Goal: Task Accomplishment & Management: Use online tool/utility

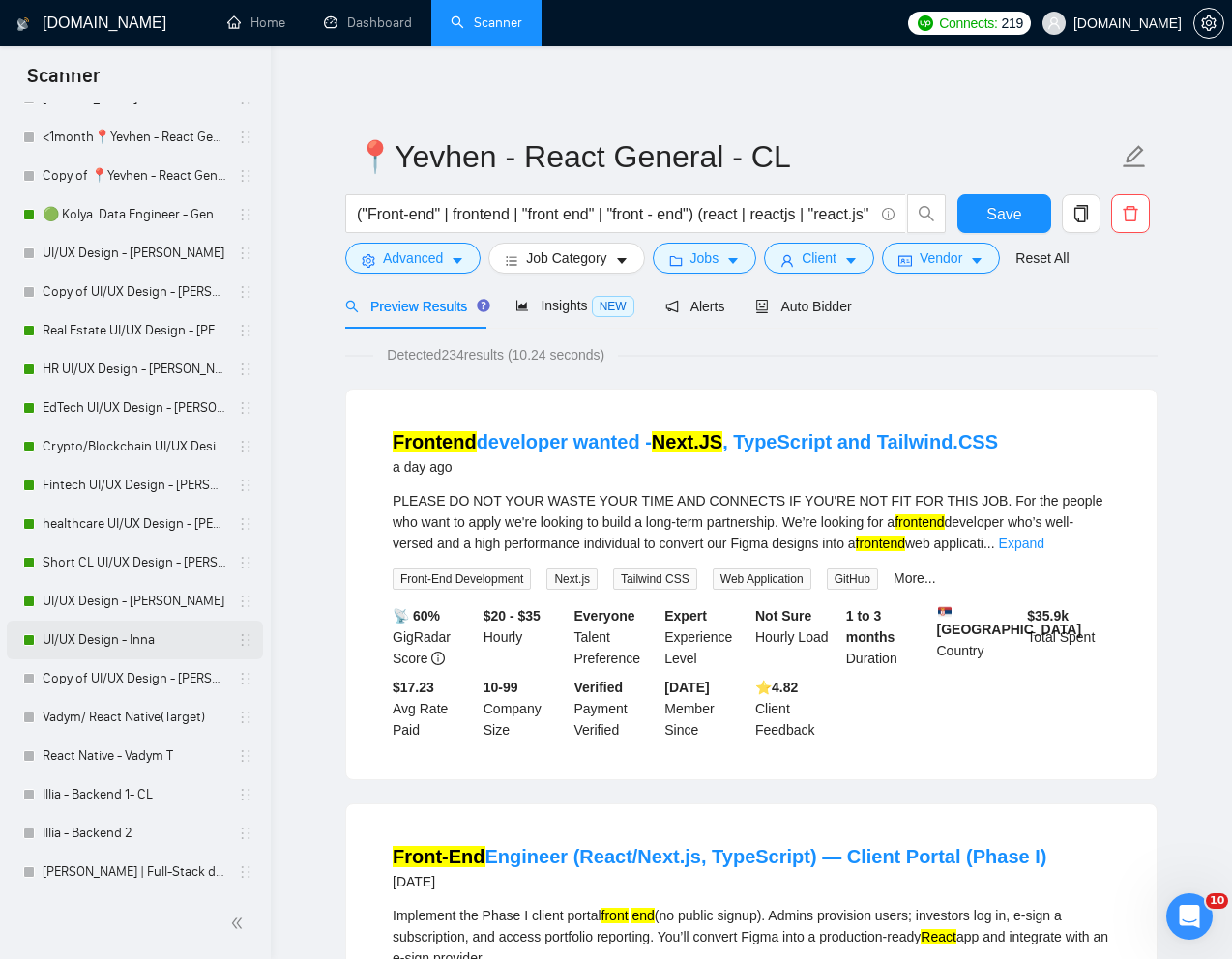
scroll to position [1049, 0]
click at [110, 639] on link "UI/UX Design - Inna" at bounding box center [134, 638] width 184 height 39
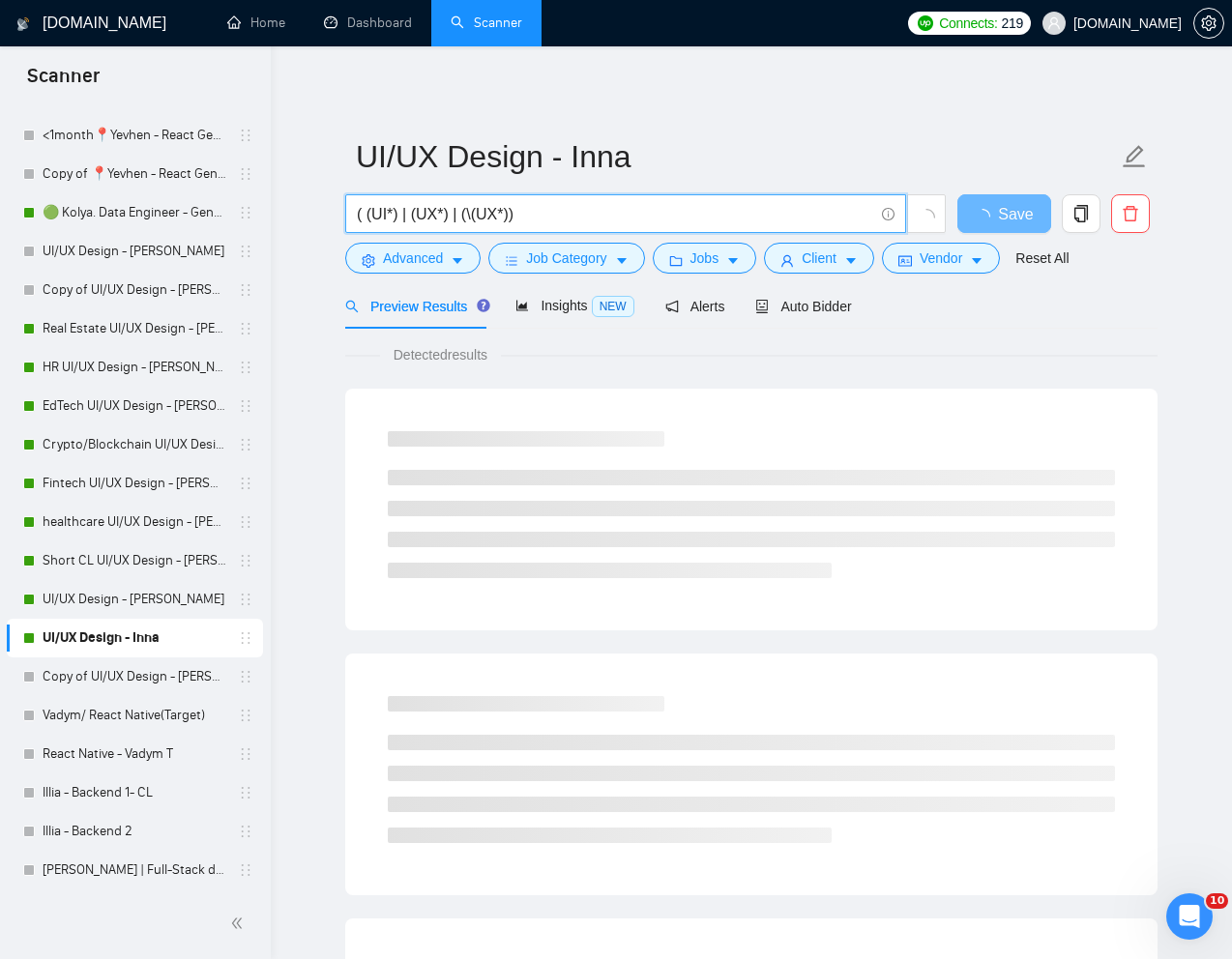
click at [535, 218] on input "( (UI*) | (UX*) | (\(UX*))" at bounding box center [615, 214] width 517 height 24
paste input "UI and UX design for mobile/web app to connect water vendors and customers in […"
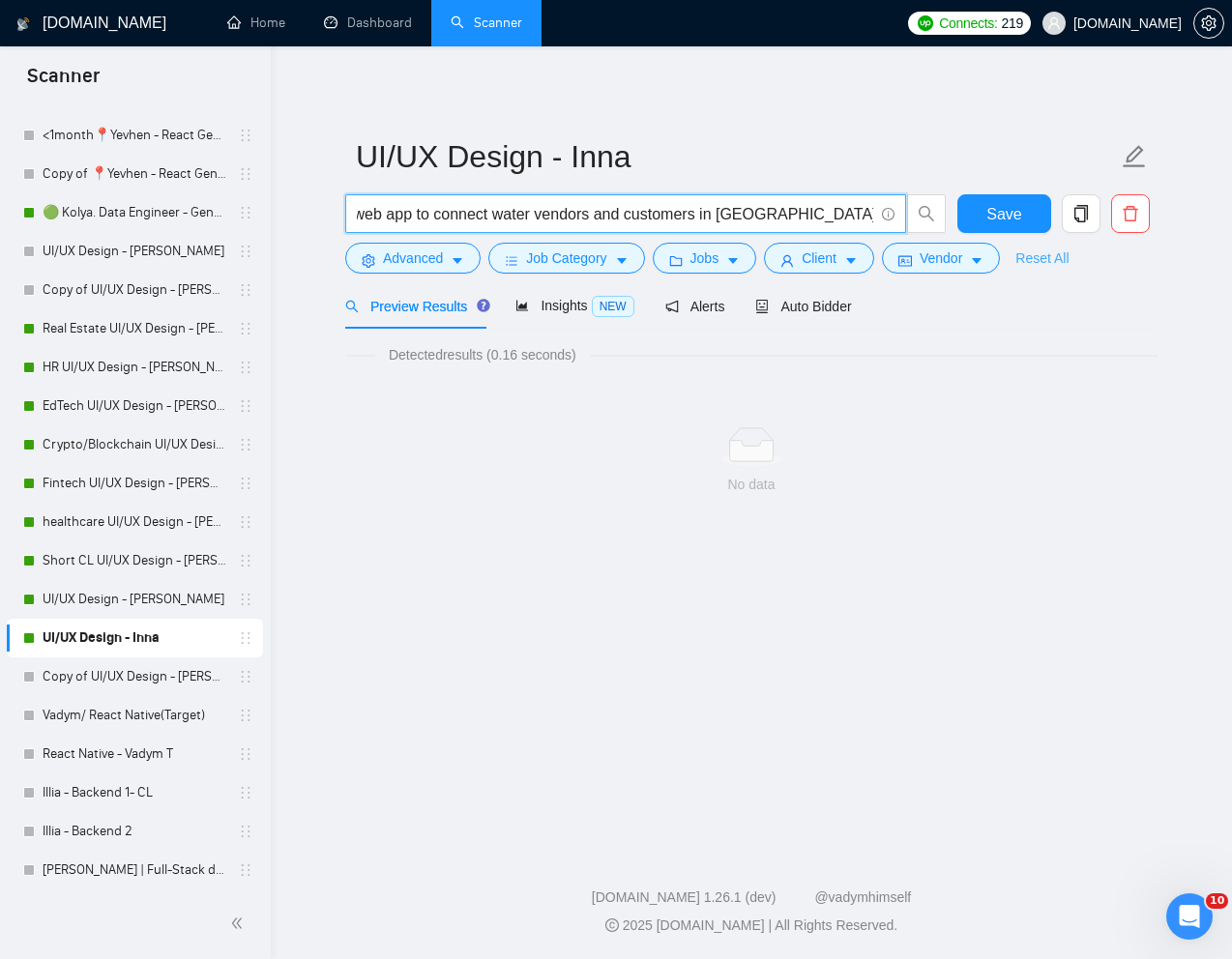
type input "UI and UX design for mobile/web app to connect water vendors and customers in […"
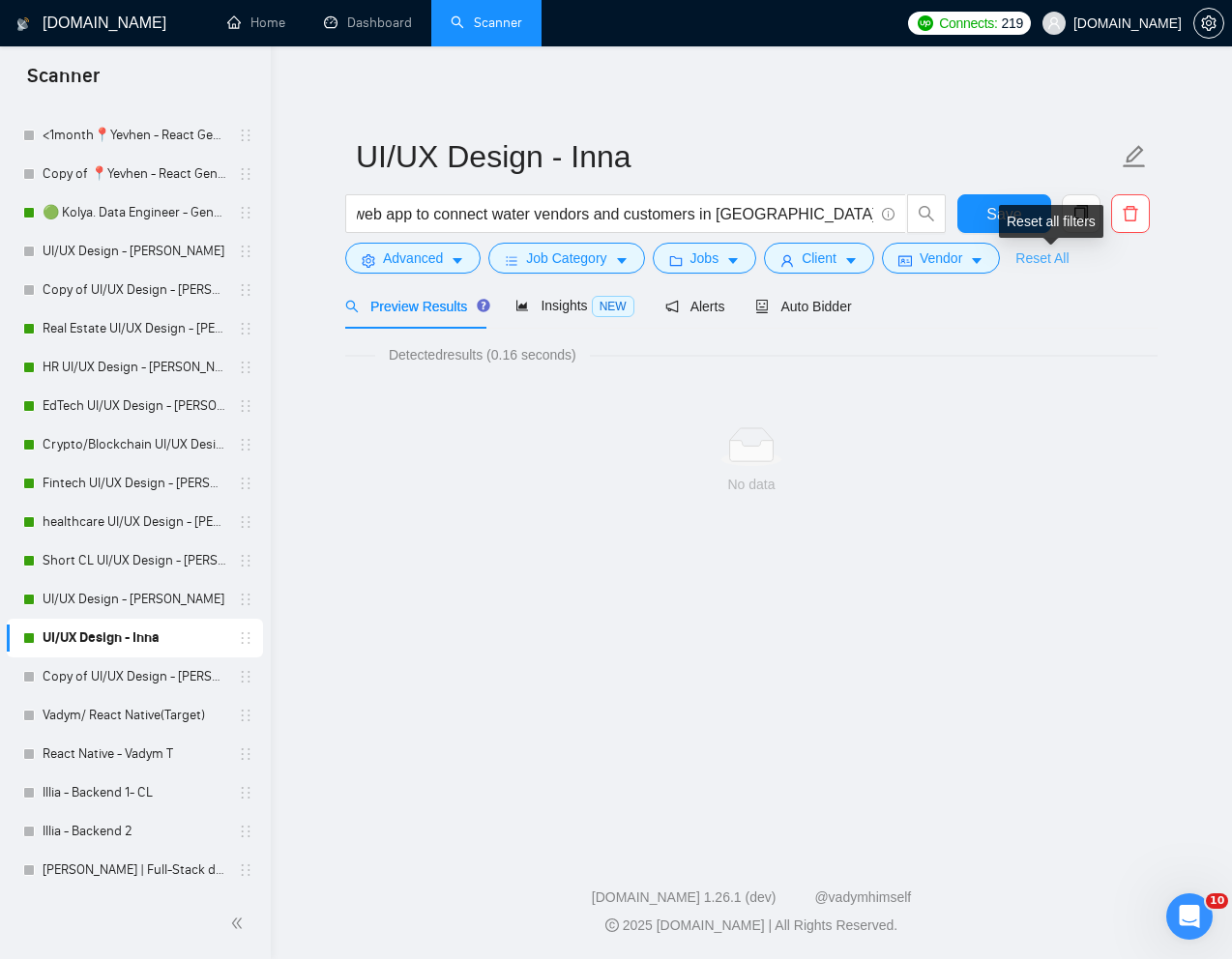
click at [1052, 253] on link "Reset All" at bounding box center [1042, 258] width 53 height 21
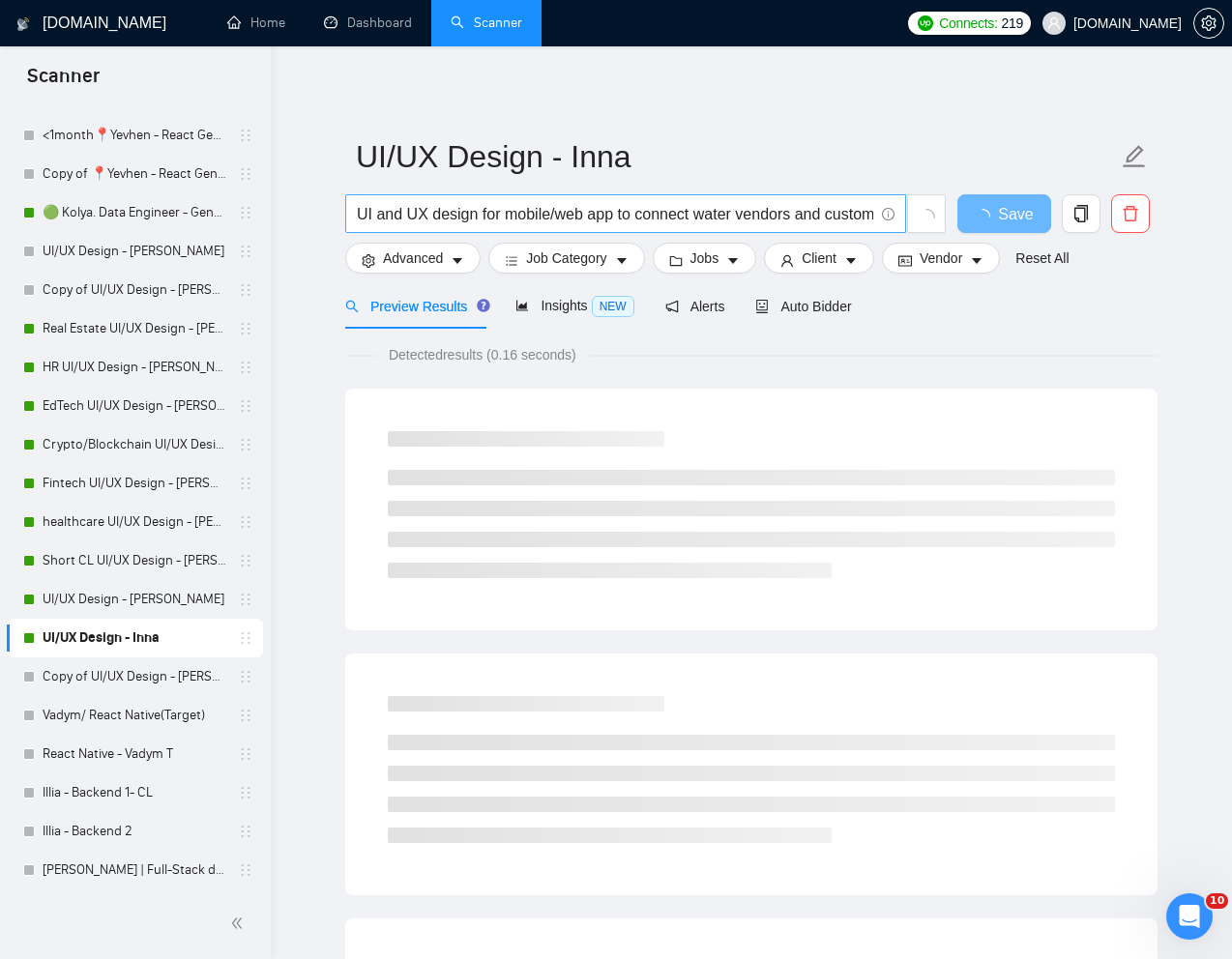
click at [559, 216] on input "UI and UX design for mobile/web app to connect water vendors and customers in […" at bounding box center [615, 214] width 517 height 24
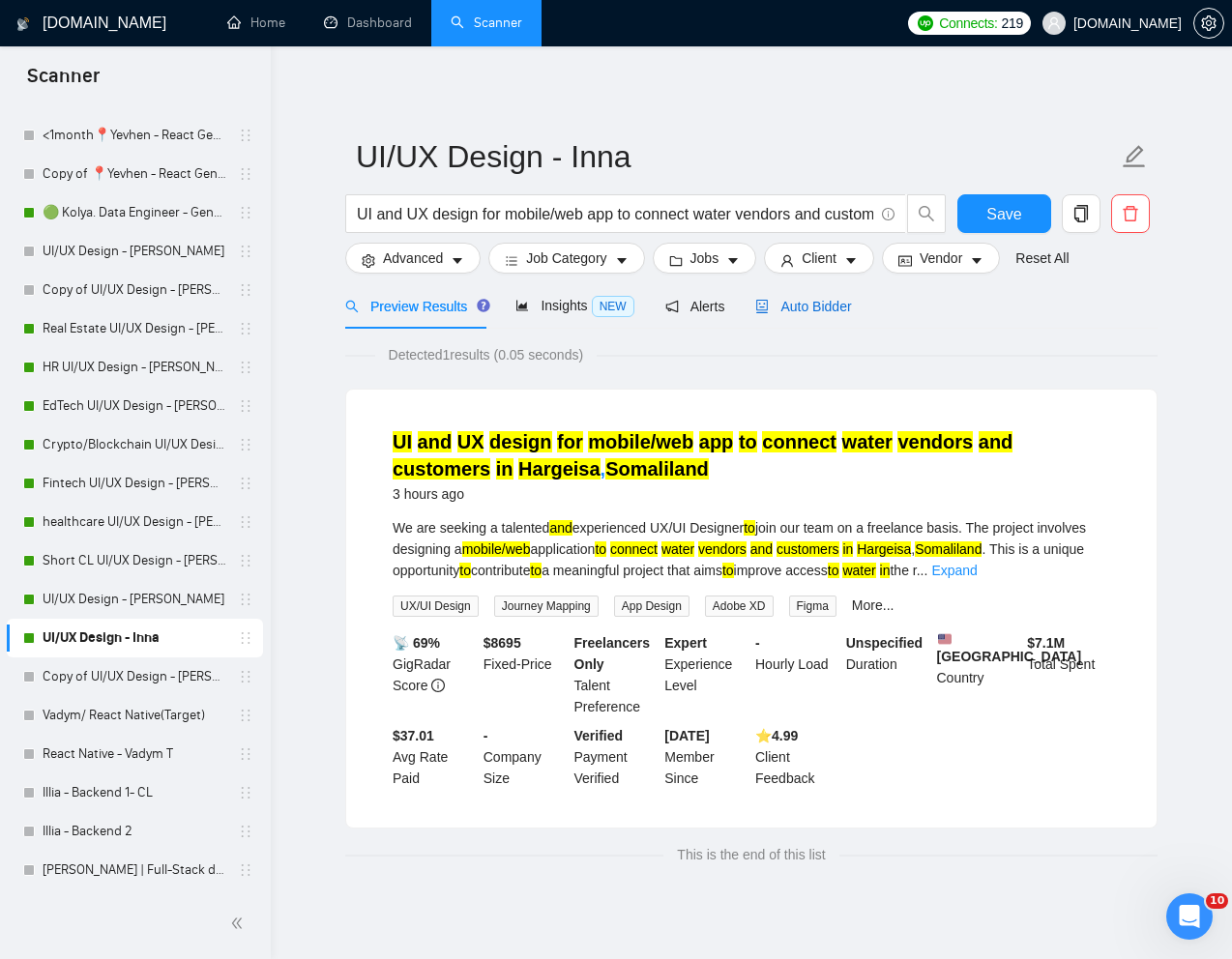
click at [824, 309] on span "Auto Bidder" at bounding box center [803, 307] width 96 height 16
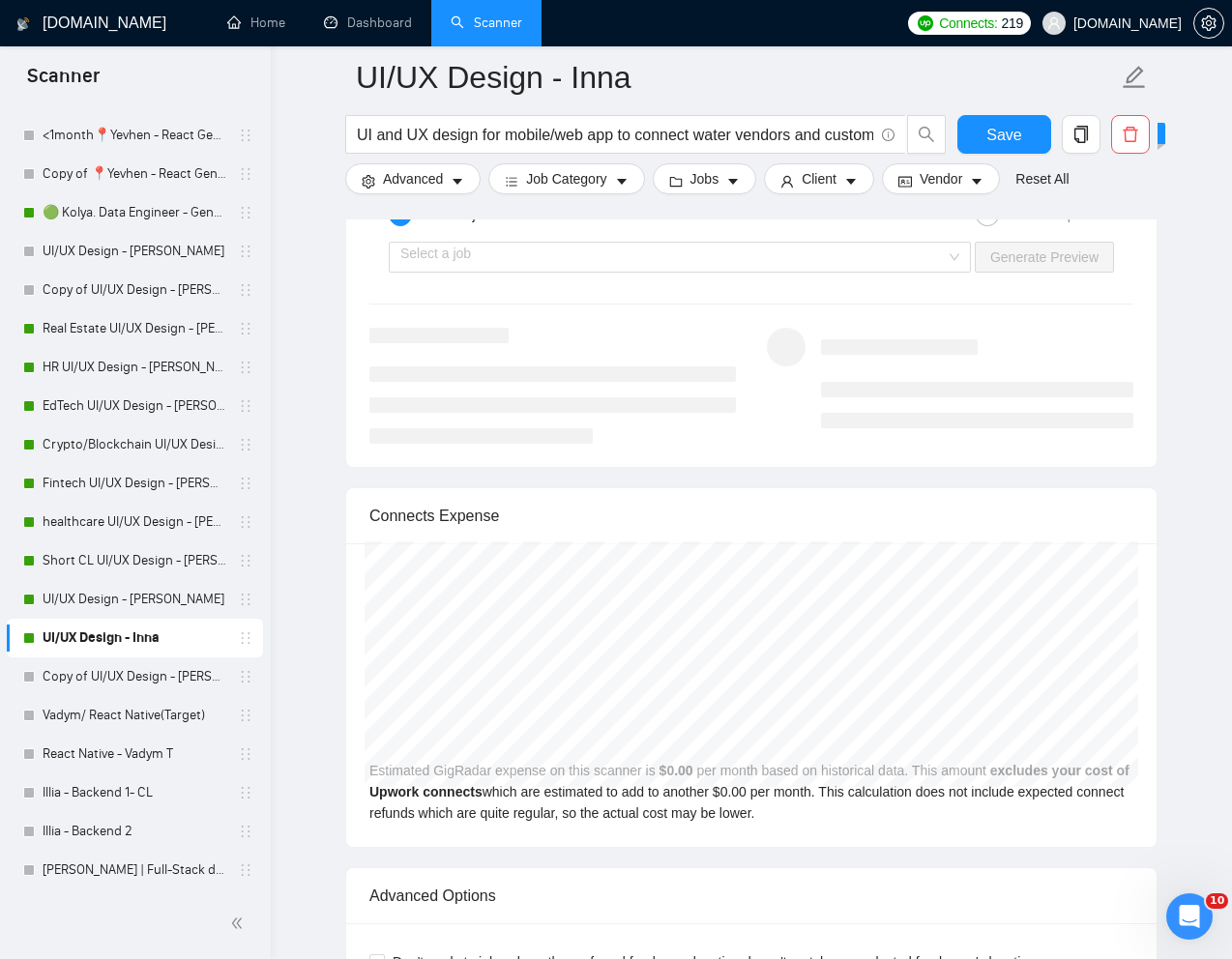
scroll to position [3802, 0]
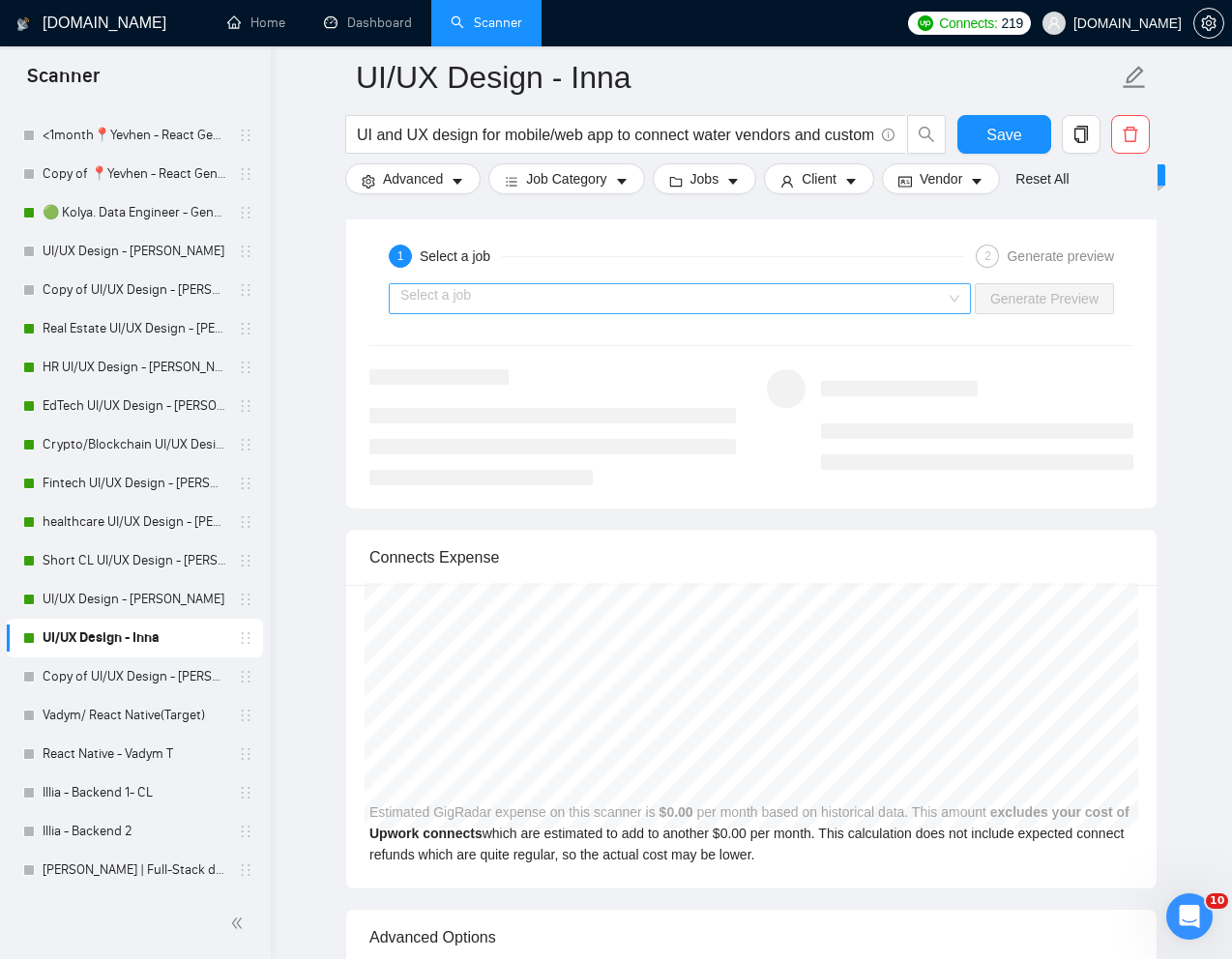
click at [908, 301] on input "search" at bounding box center [672, 299] width 545 height 29
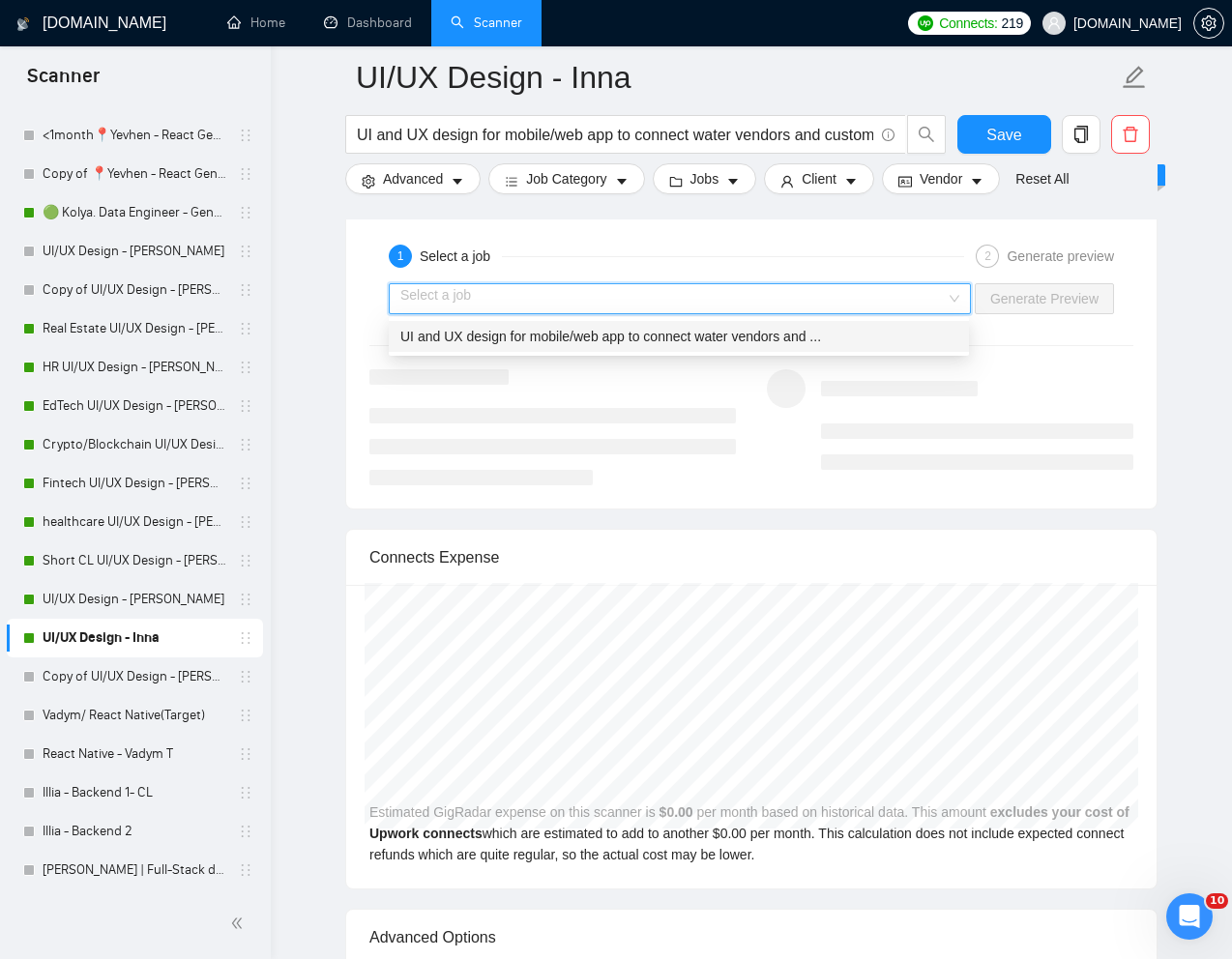
click at [789, 349] on div "UI and UX design for mobile/web app to connect water vendors and ..." at bounding box center [678, 336] width 580 height 31
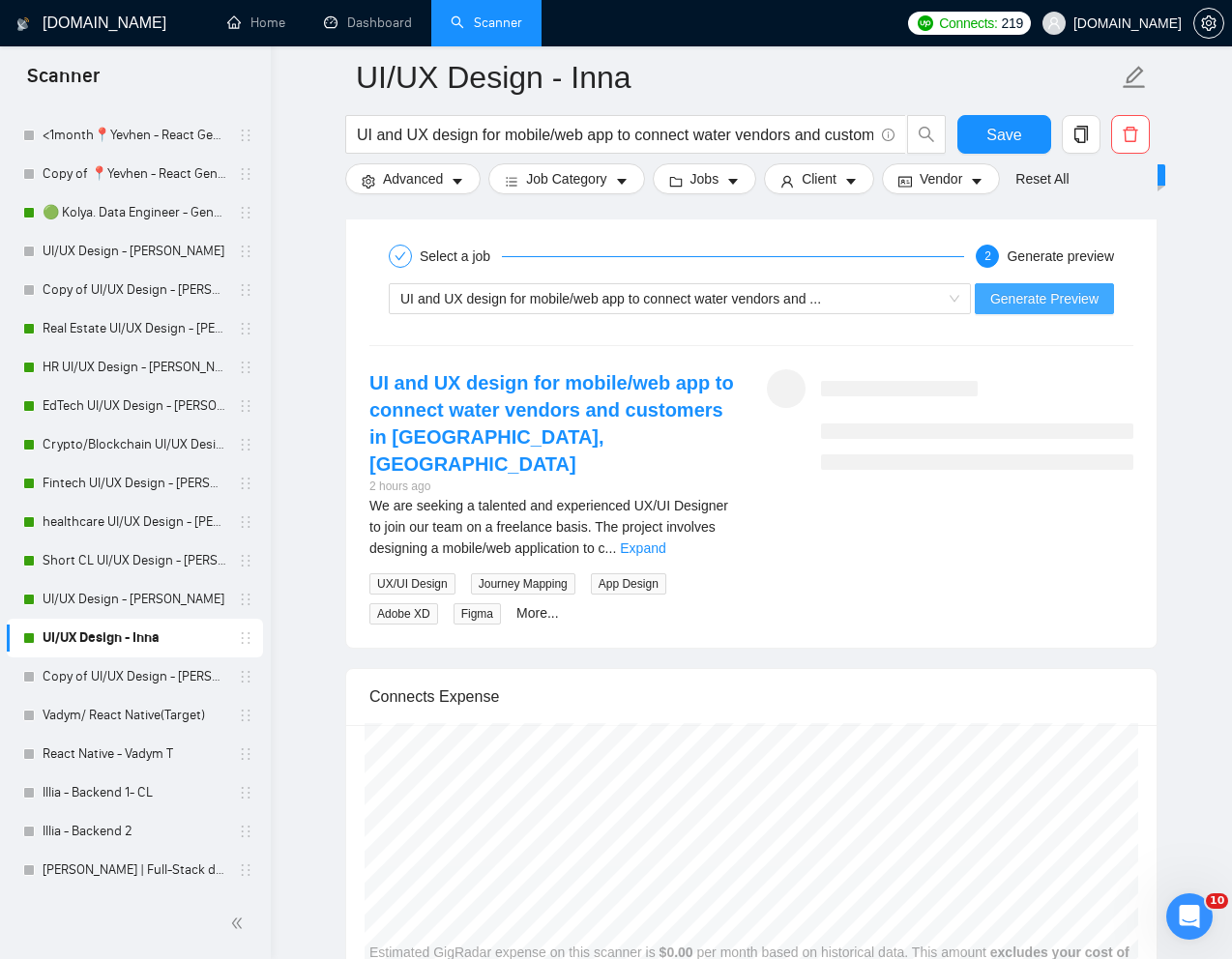
click at [1029, 289] on span "Generate Preview" at bounding box center [1044, 299] width 108 height 21
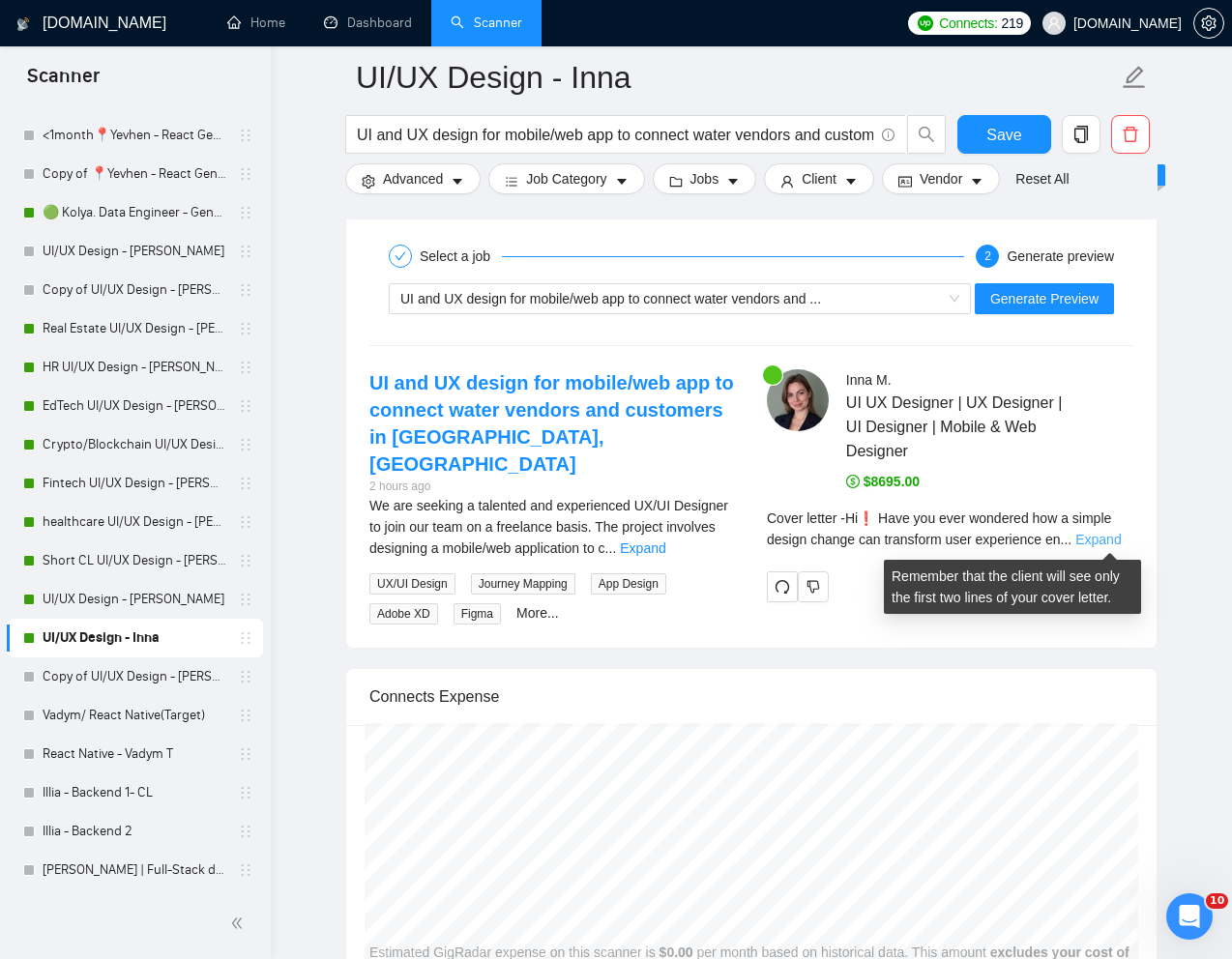
click at [1112, 535] on link "Expand" at bounding box center [1098, 539] width 46 height 16
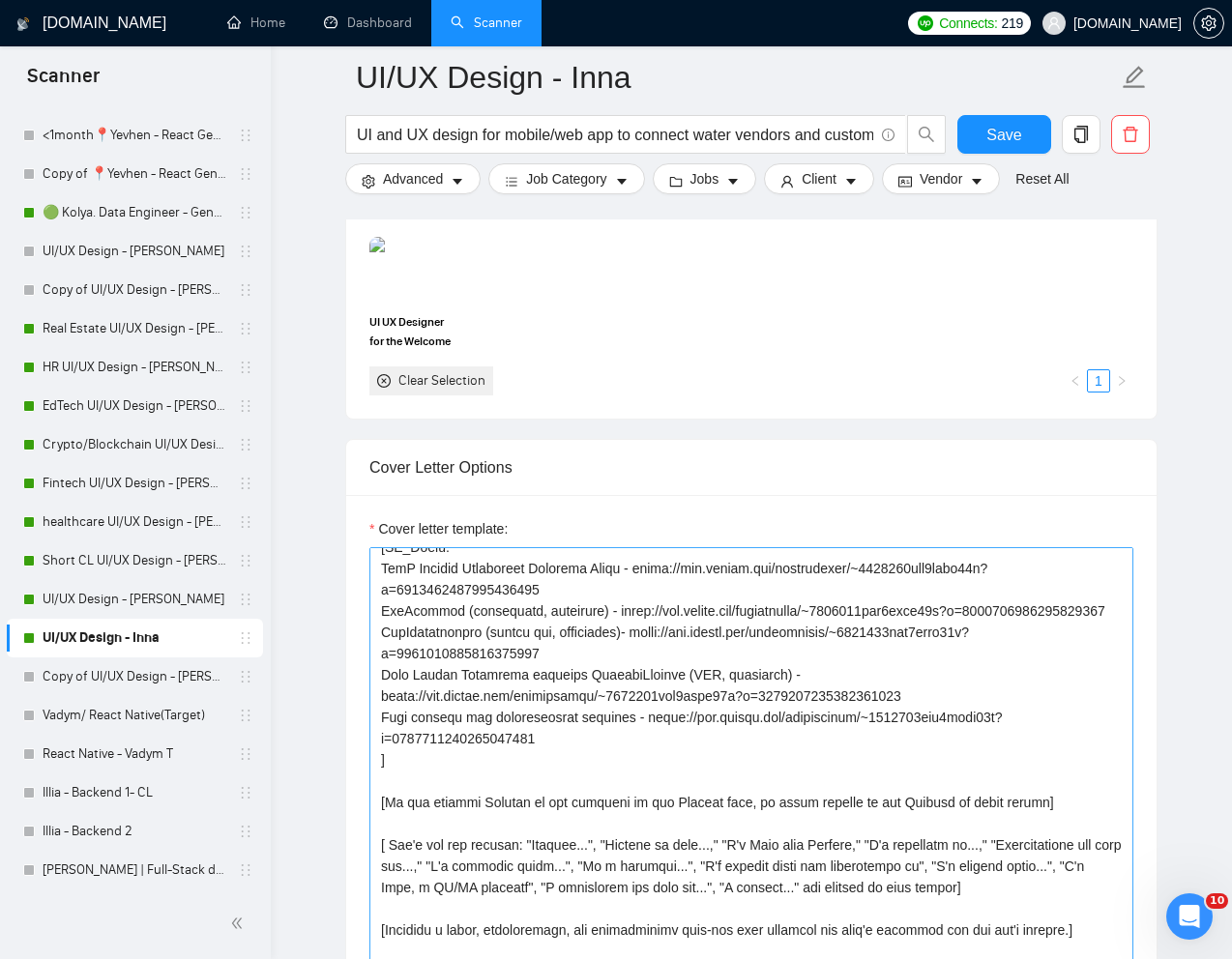
scroll to position [376, 0]
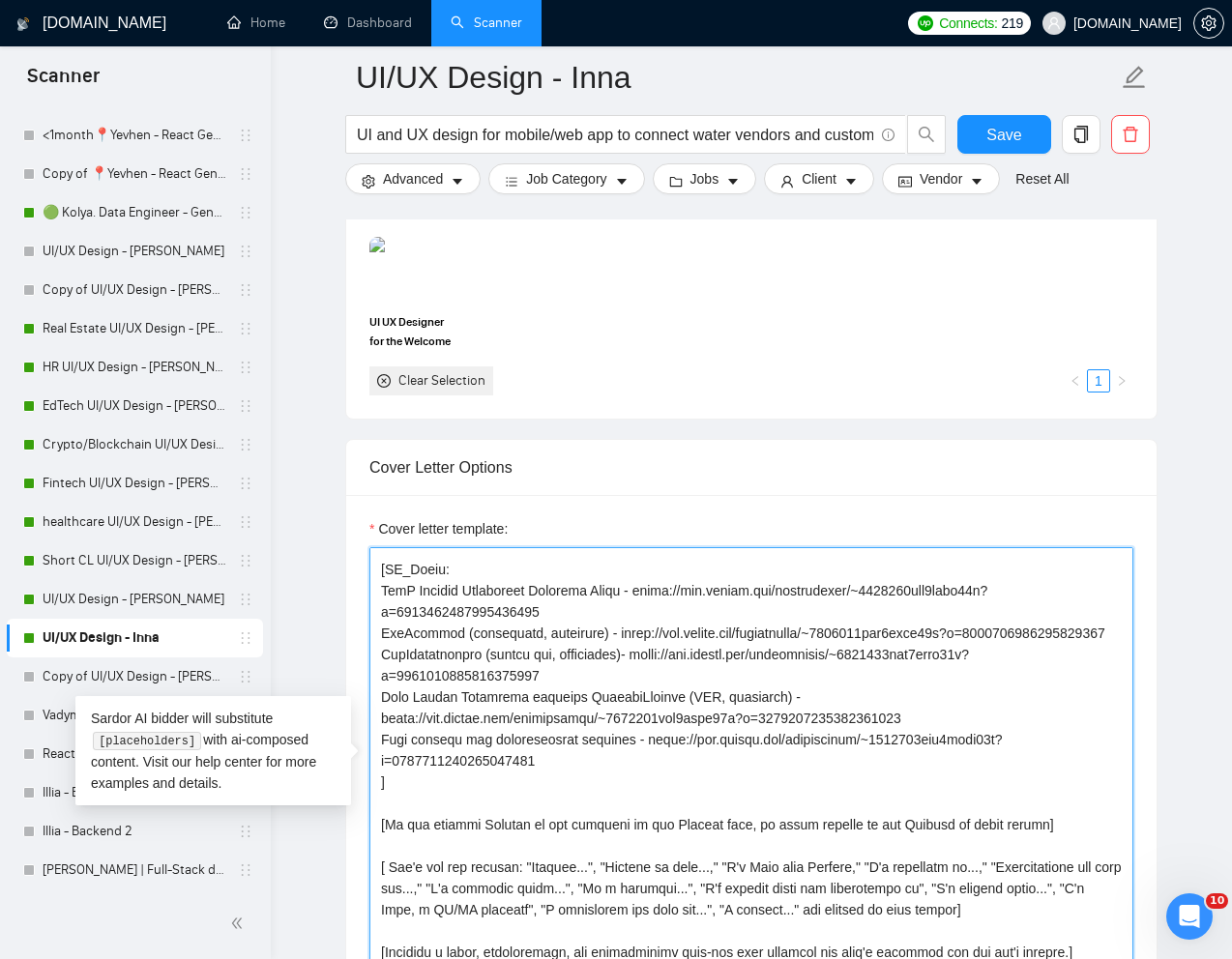
drag, startPoint x: 381, startPoint y: 639, endPoint x: 779, endPoint y: 702, distance: 403.0
click at [779, 702] on textarea "Cover letter template:" at bounding box center [751, 765] width 764 height 435
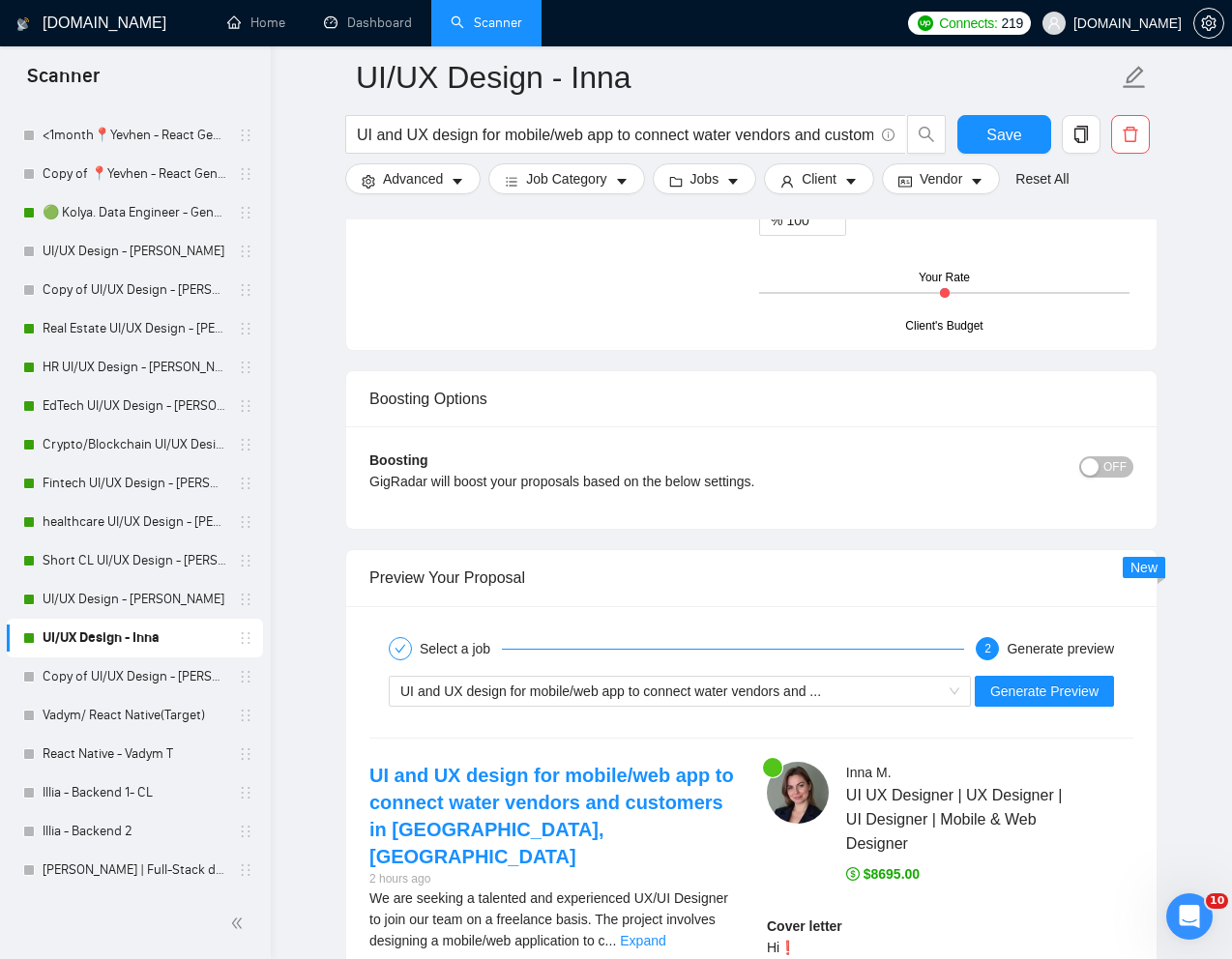
scroll to position [3413, 0]
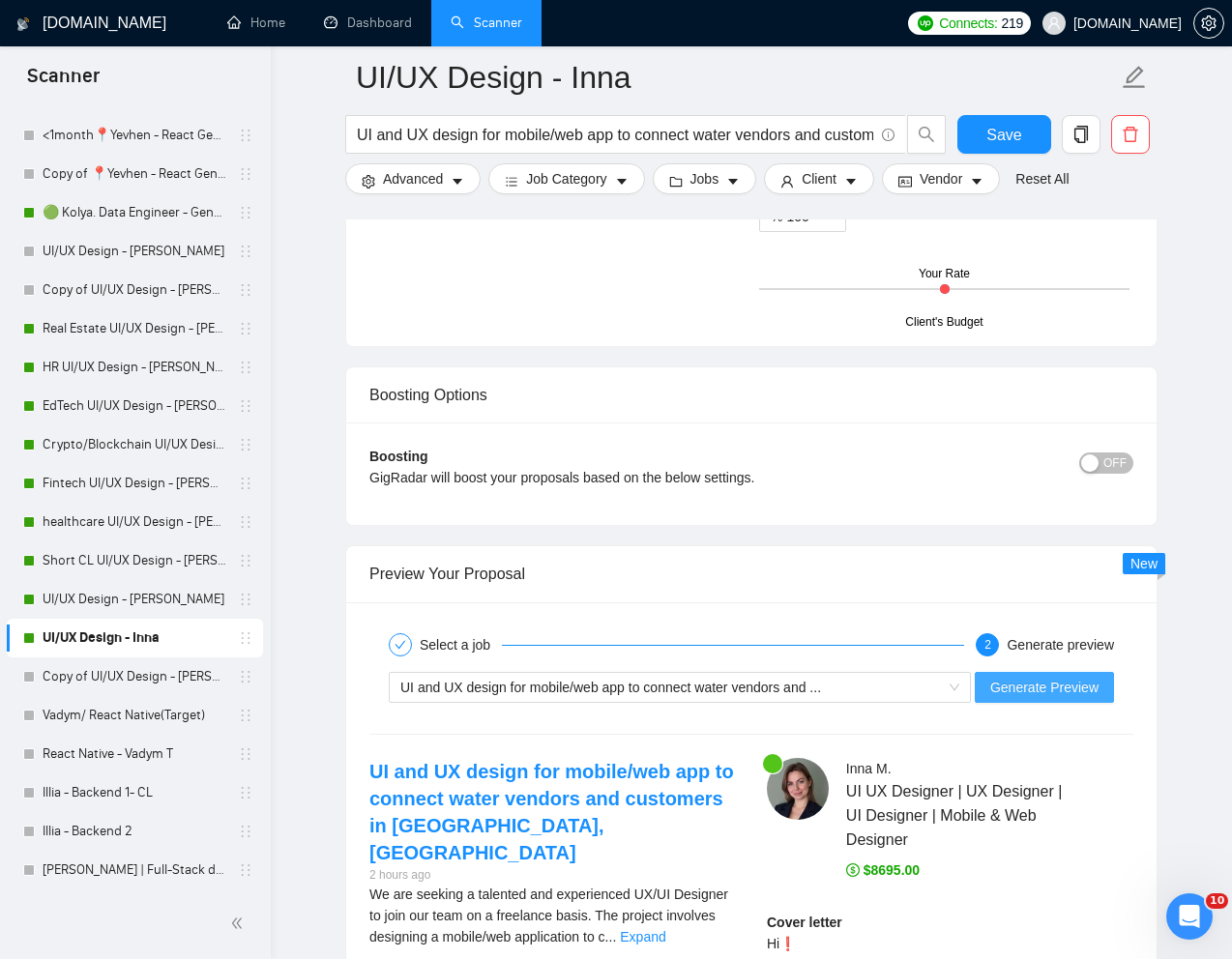
type textarea "[Lorem i dolorsit ametcons adipi eli "Se❗" doe tempor'i utla et dolorem aliq (e…"
click at [1009, 677] on span "Generate Preview" at bounding box center [1044, 688] width 108 height 21
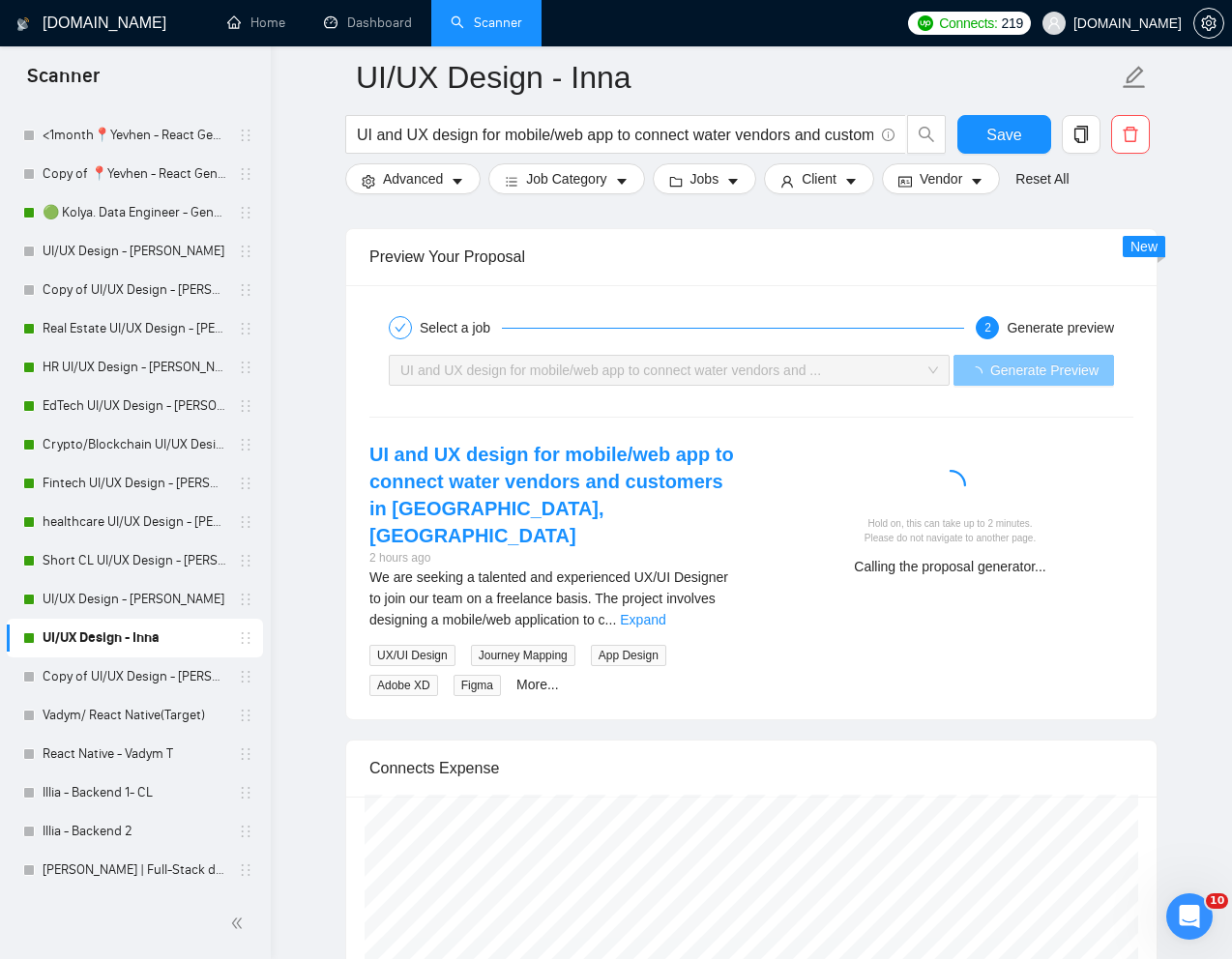
scroll to position [3731, 0]
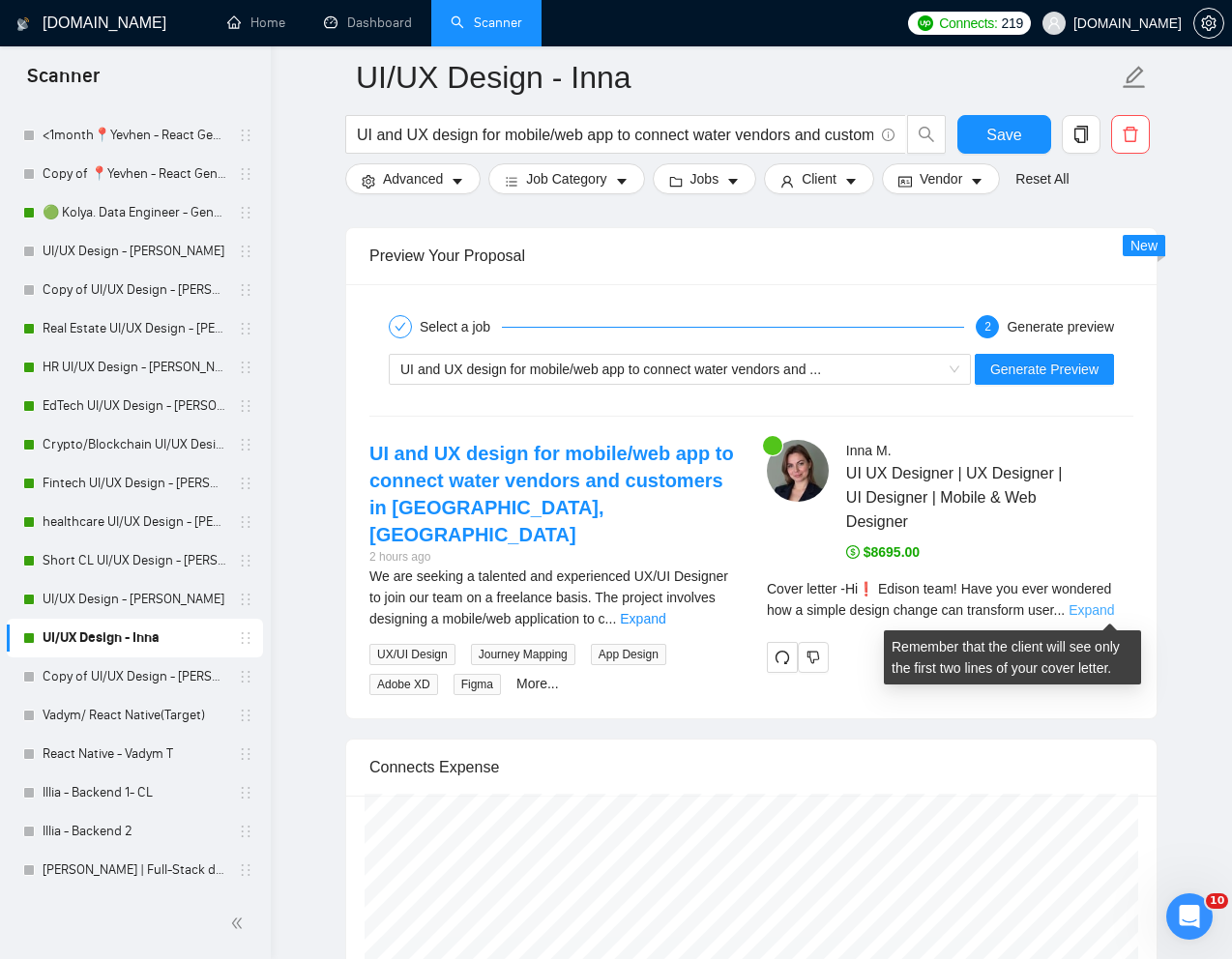
click at [1112, 612] on link "Expand" at bounding box center [1091, 610] width 46 height 16
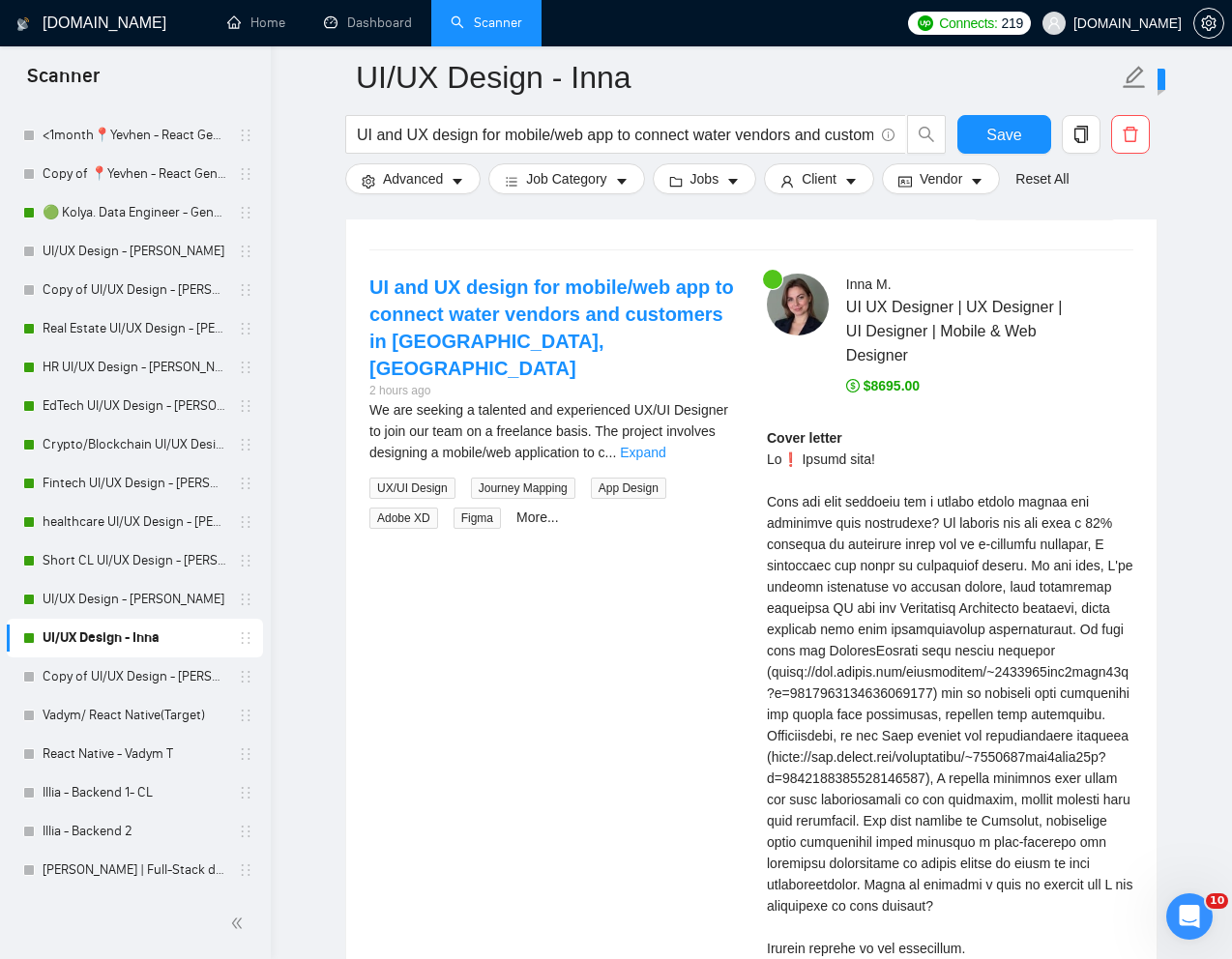
scroll to position [3769, 0]
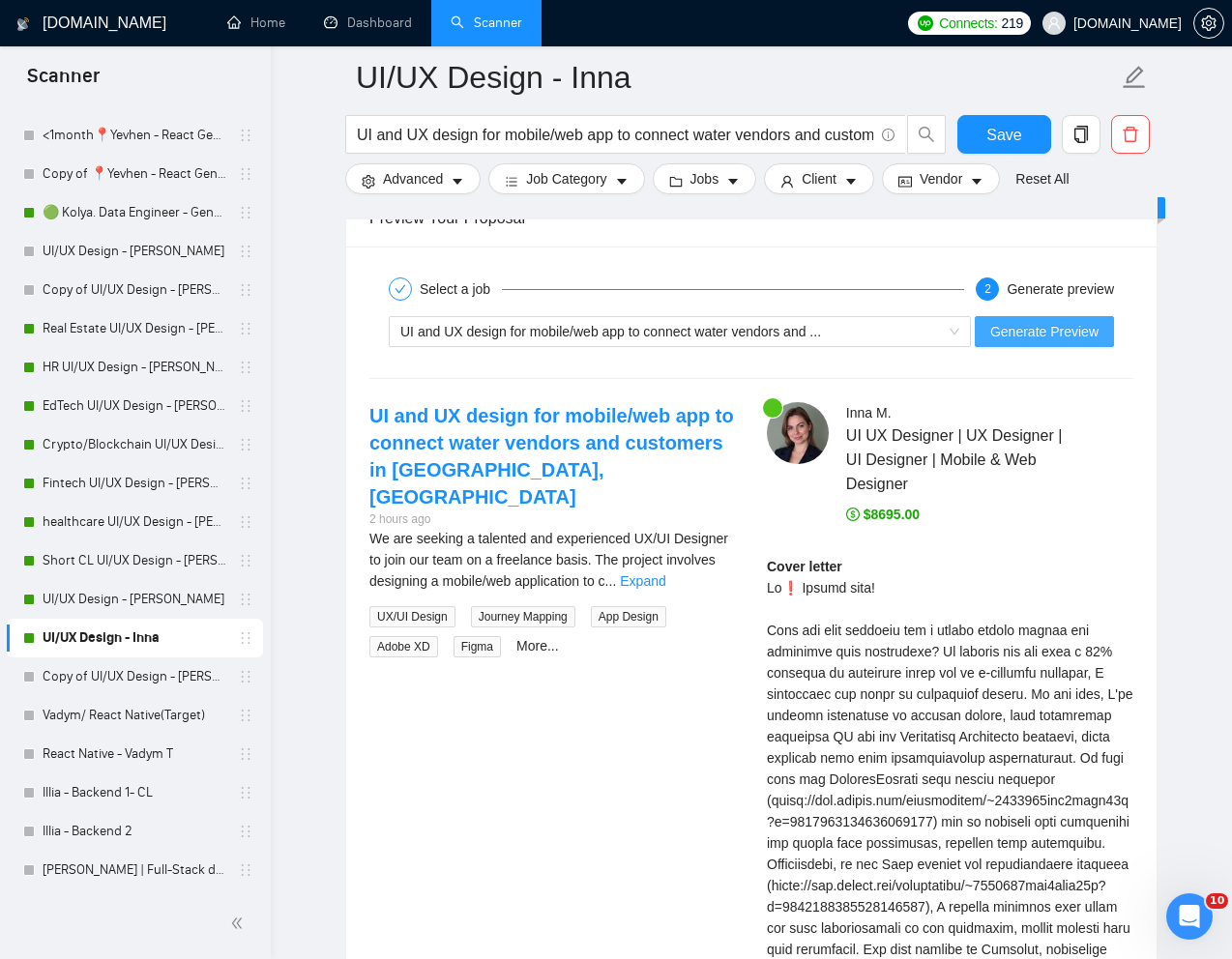
click at [1029, 330] on span "Generate Preview" at bounding box center [1044, 331] width 108 height 21
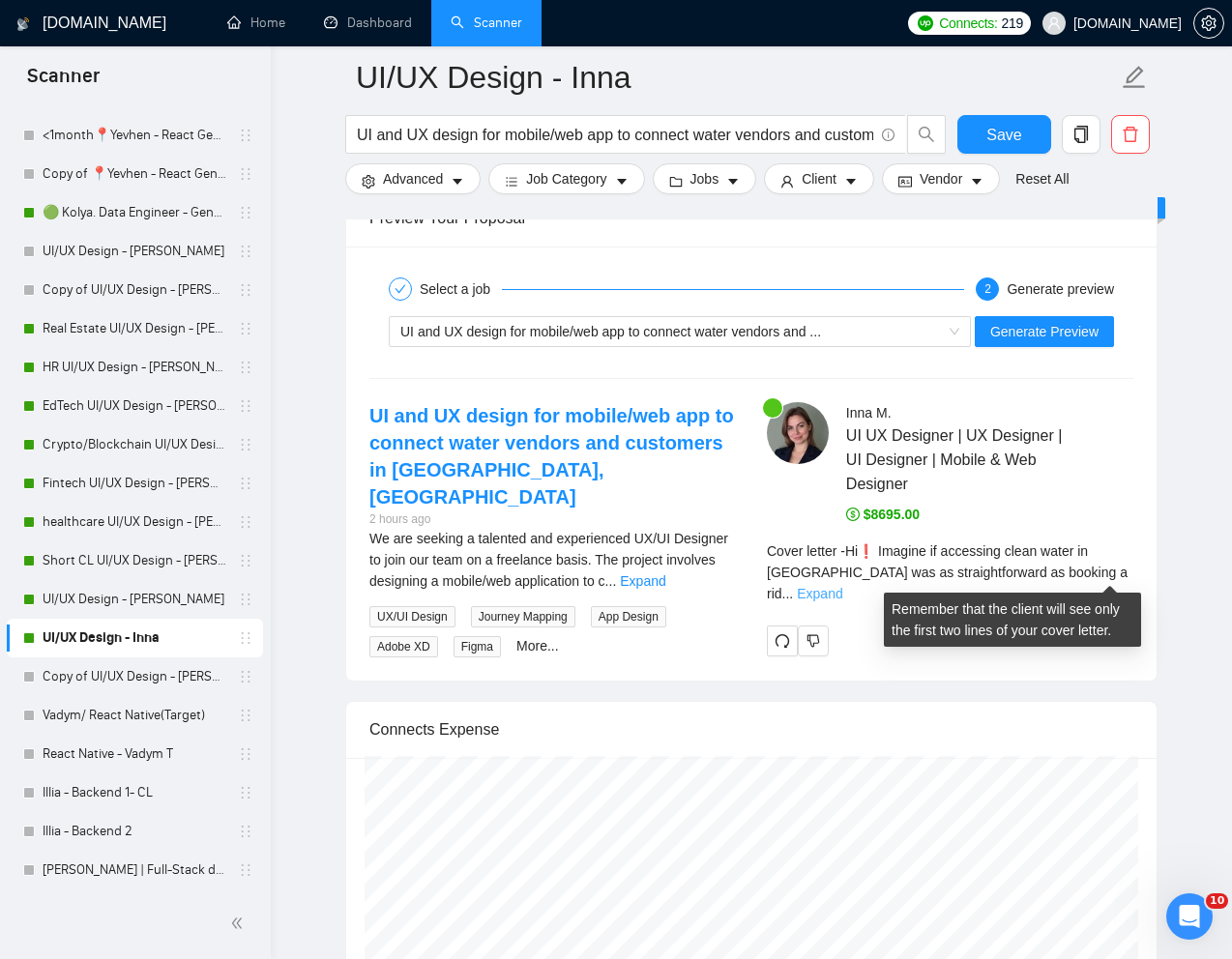
click at [842, 586] on link "Expand" at bounding box center [819, 594] width 46 height 16
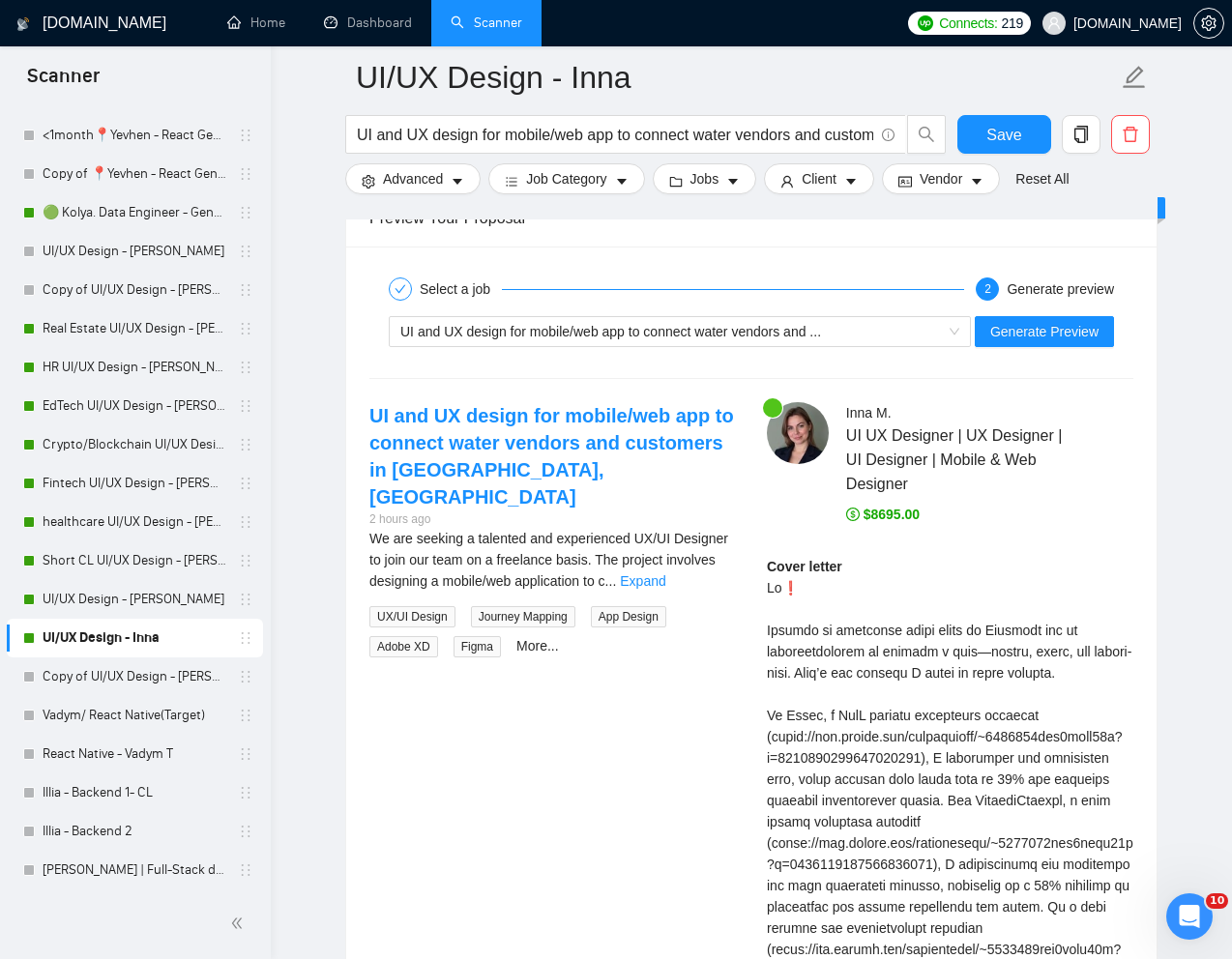
click at [1012, 625] on div "Cover letter" at bounding box center [949, 896] width 366 height 681
copy div "Hargeisa"
click at [998, 575] on div "Cover letter" at bounding box center [949, 896] width 366 height 681
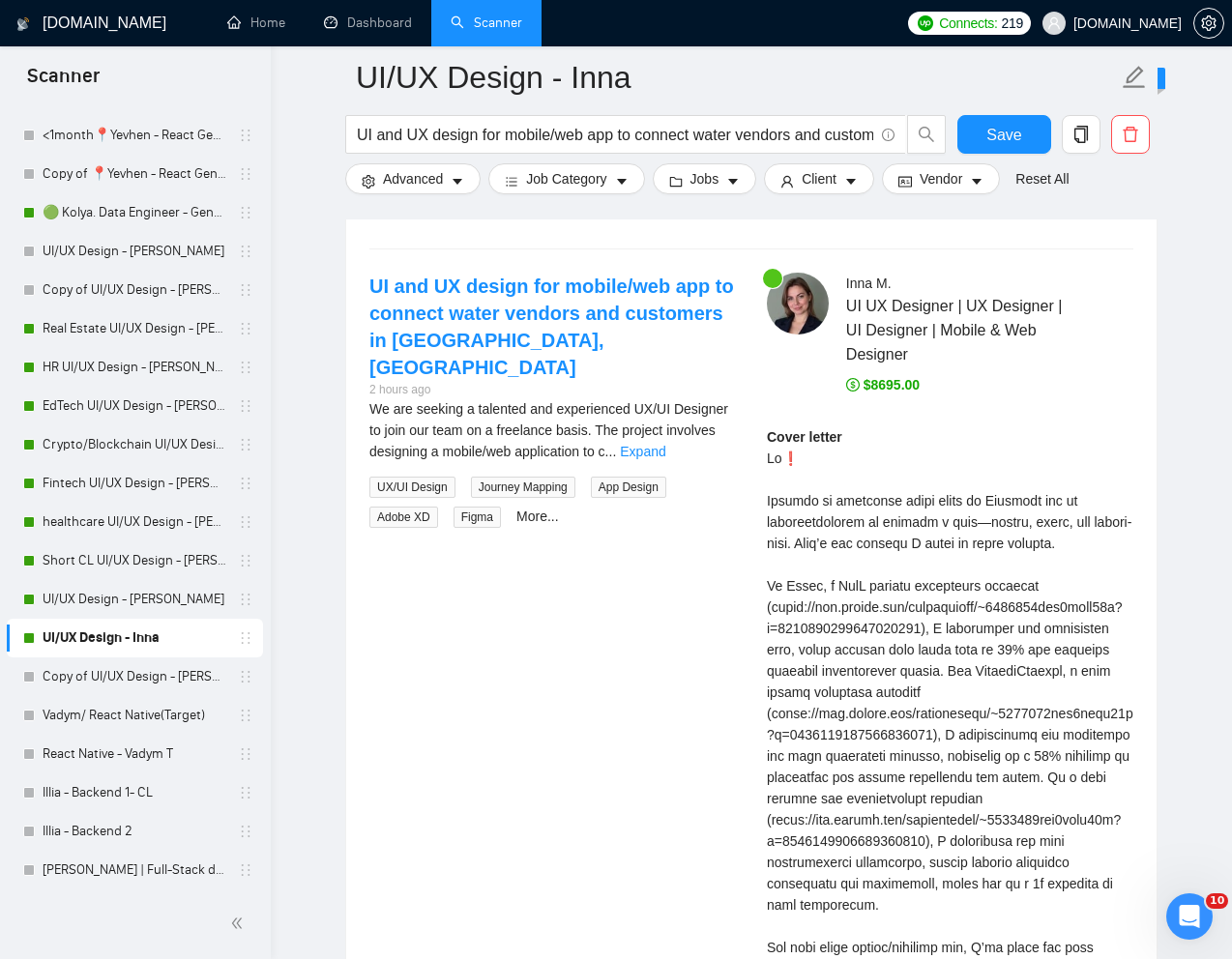
scroll to position [3925, 0]
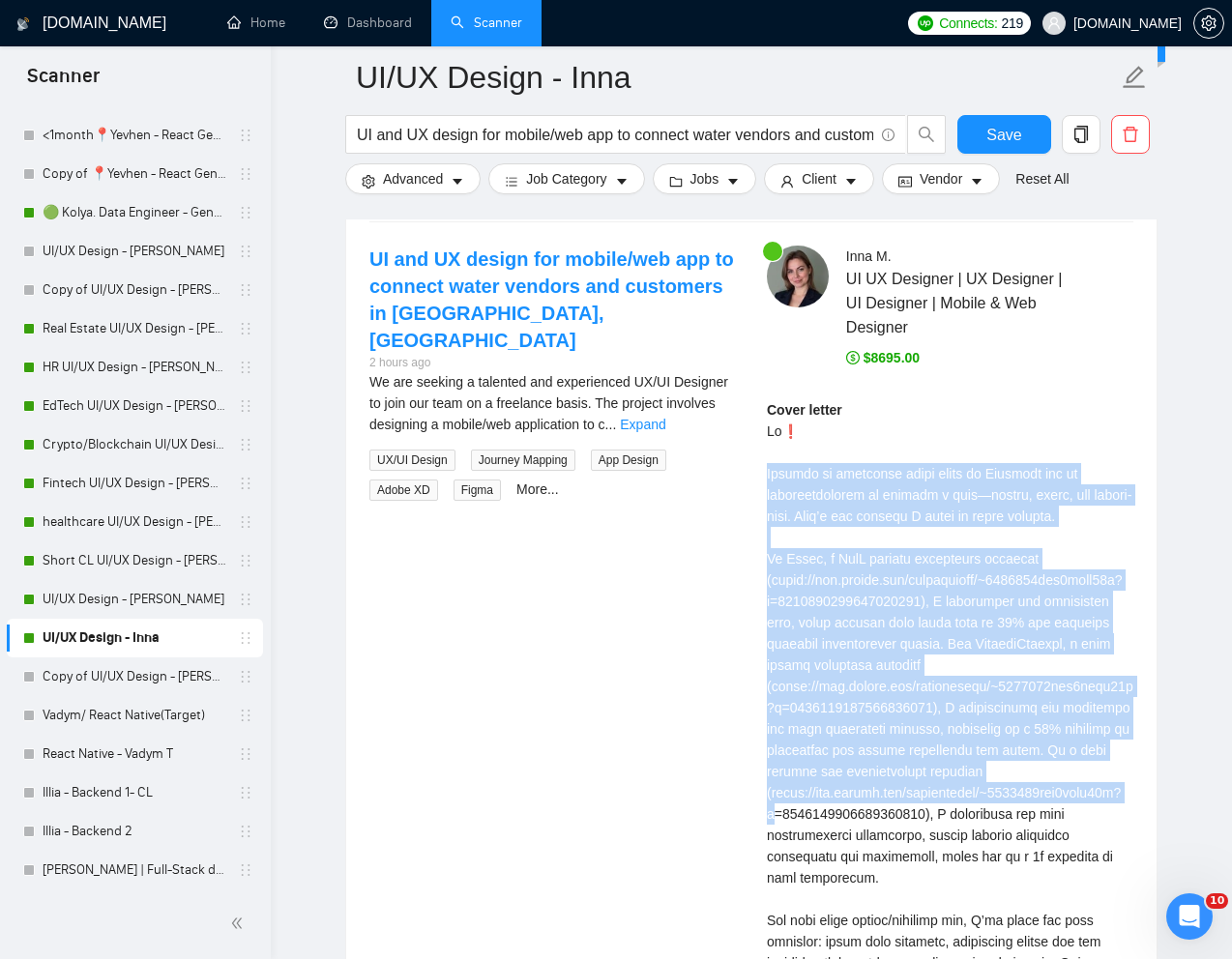
drag, startPoint x: 762, startPoint y: 473, endPoint x: 807, endPoint y: 807, distance: 337.0
click at [807, 808] on div "[PERSON_NAME] UI UX Designer | UX Designer | UI Designer | Mobile & Web Designe…" at bounding box center [949, 689] width 397 height 887
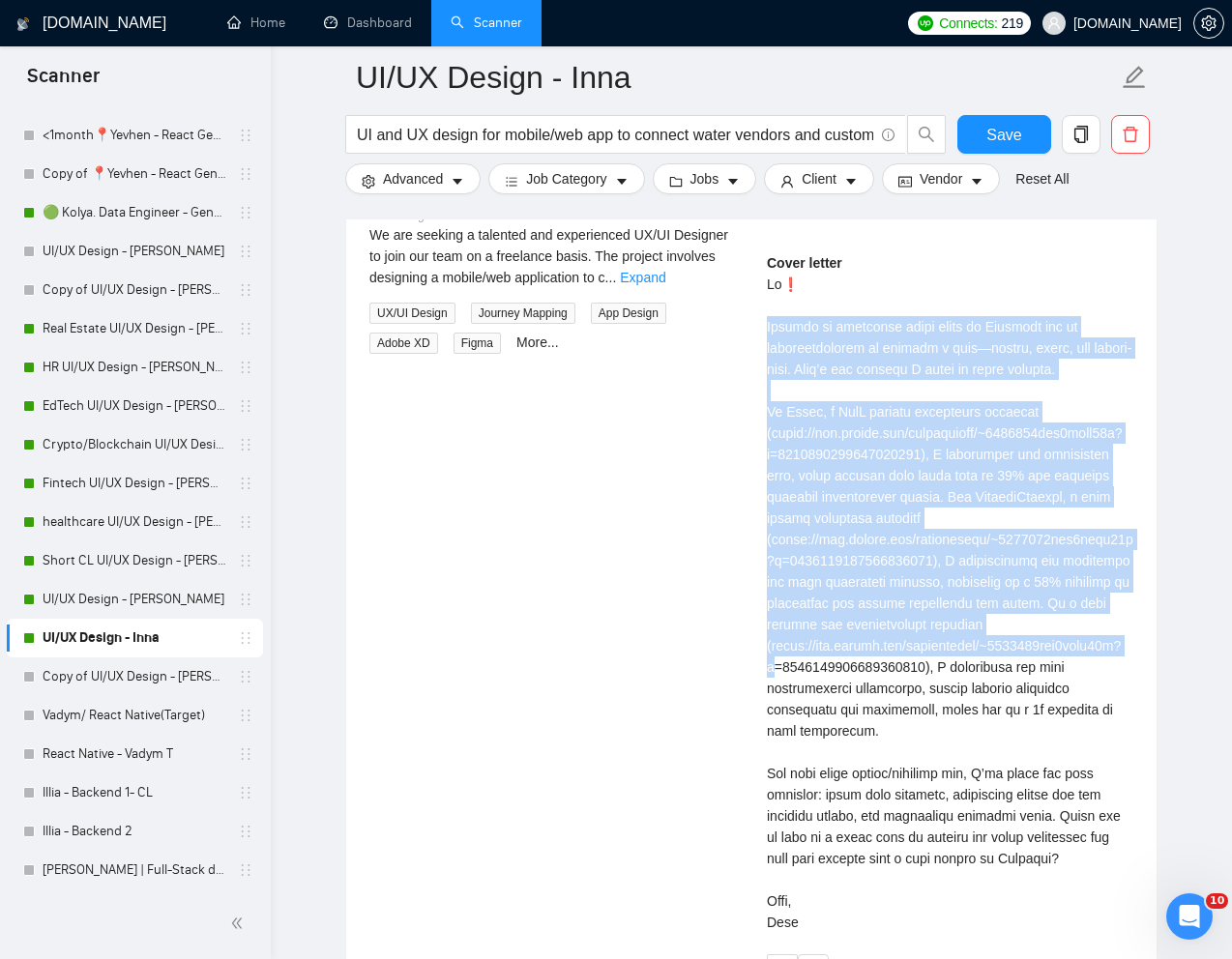
scroll to position [4074, 0]
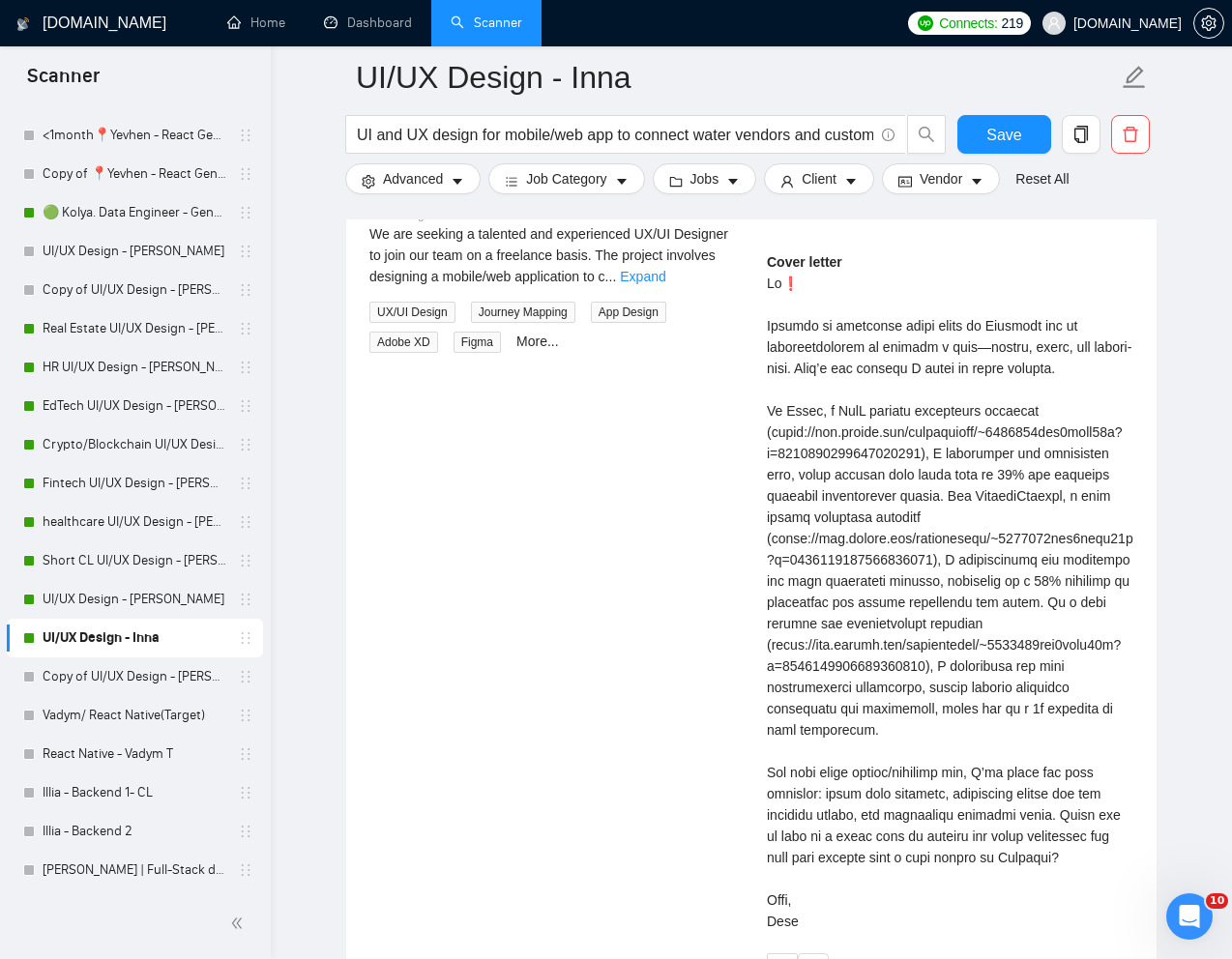
click at [777, 805] on div "Cover letter" at bounding box center [949, 592] width 366 height 681
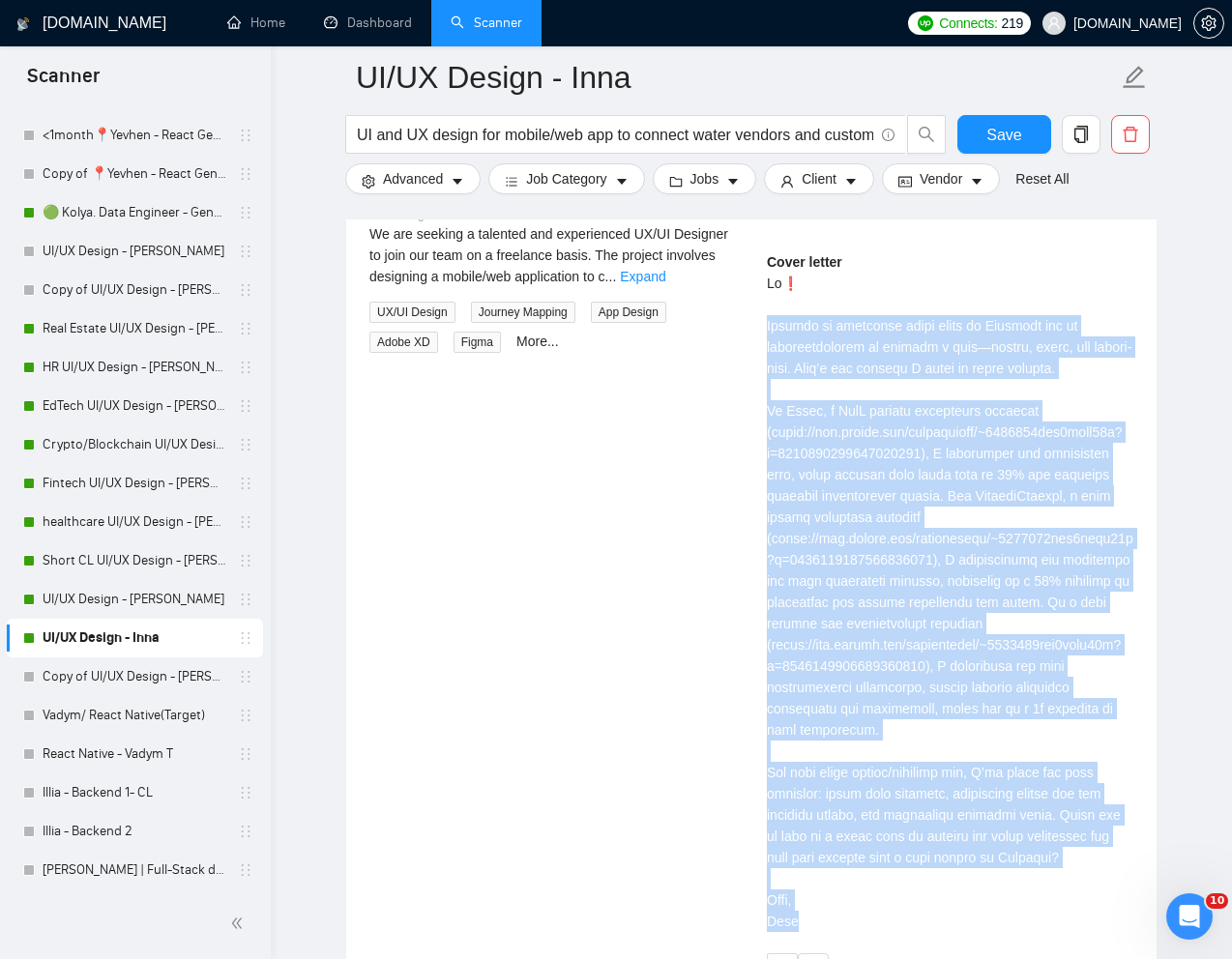
drag, startPoint x: 762, startPoint y: 326, endPoint x: 808, endPoint y: 923, distance: 598.8
click at [808, 923] on div "[PERSON_NAME] UI UX Designer | UX Designer | UI Designer | Mobile & Web Designe…" at bounding box center [949, 541] width 397 height 887
copy div "Loremip do sitametco adipi elits do Eiusmodt inc ut laboreetdolorem al enimadm …"
